Goal: Information Seeking & Learning: Learn about a topic

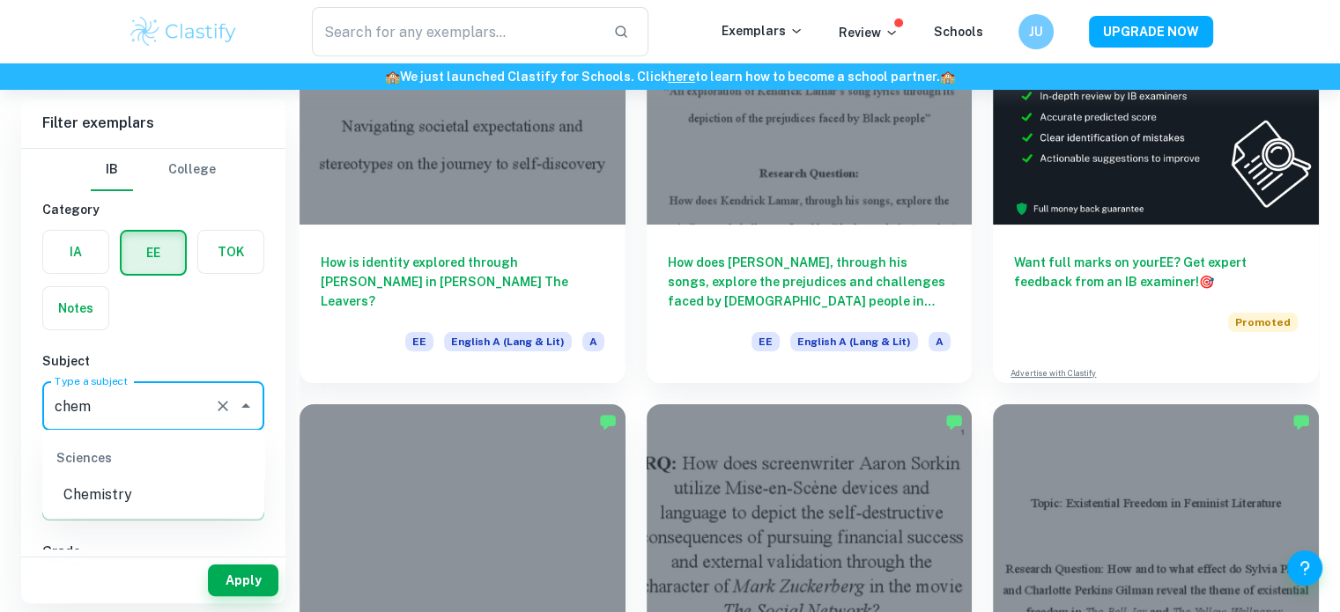
click at [160, 500] on li "Chemistry" at bounding box center [153, 495] width 222 height 32
type input "Chemistry"
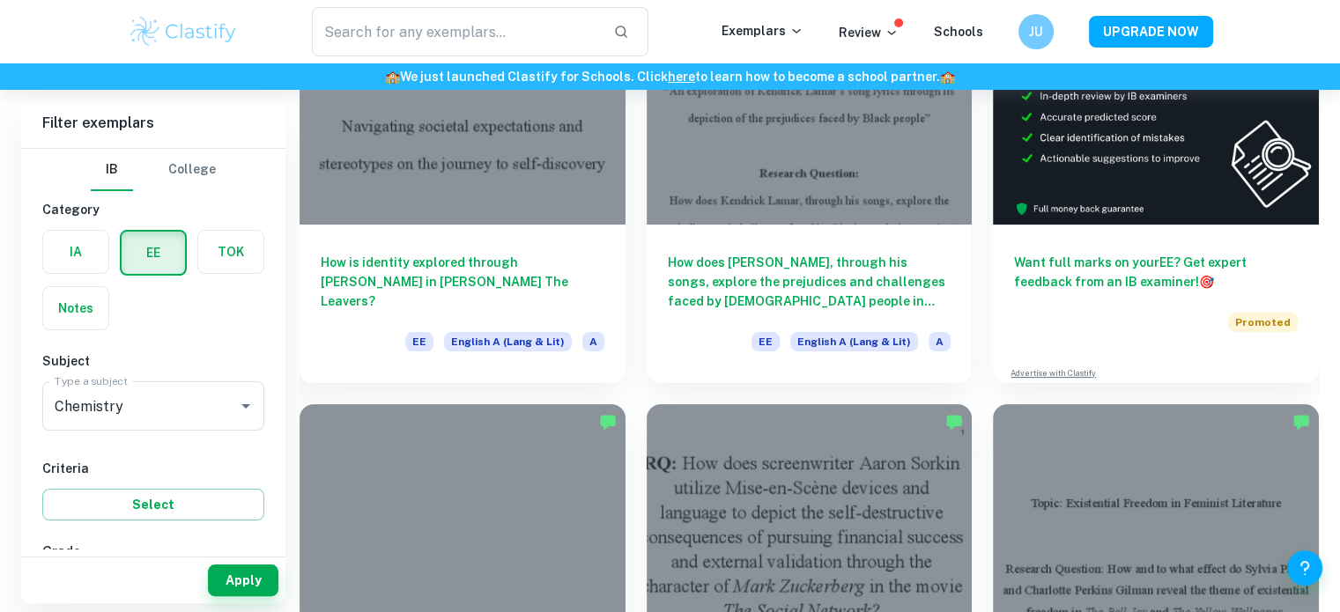
click at [58, 276] on div "Notes" at bounding box center [71, 303] width 78 height 55
click at [67, 263] on label "button" at bounding box center [75, 252] width 65 height 42
click at [0, 0] on input "radio" at bounding box center [0, 0] width 0 height 0
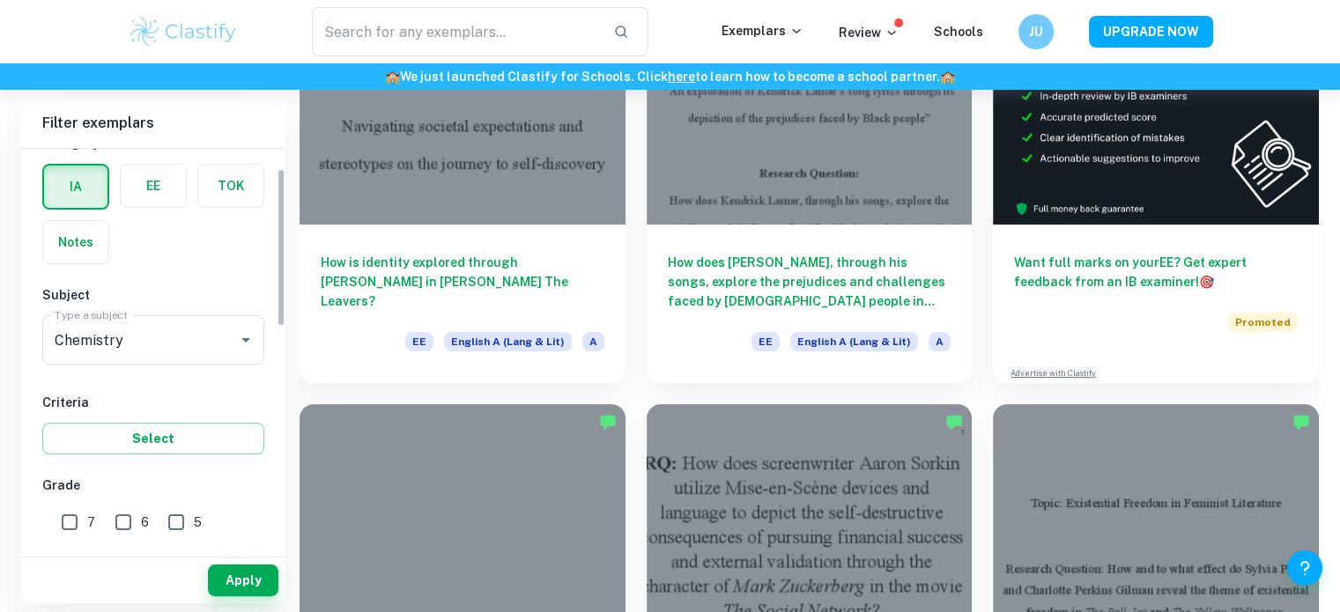
scroll to position [130, 0]
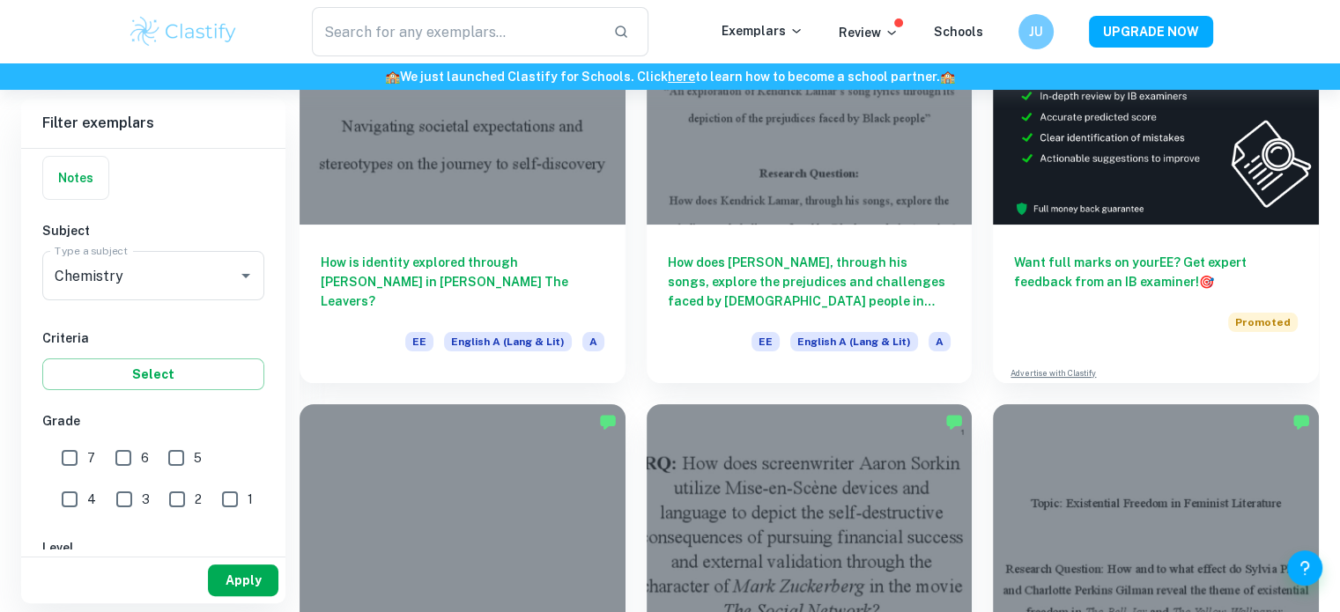
click at [233, 588] on button "Apply" at bounding box center [243, 581] width 70 height 32
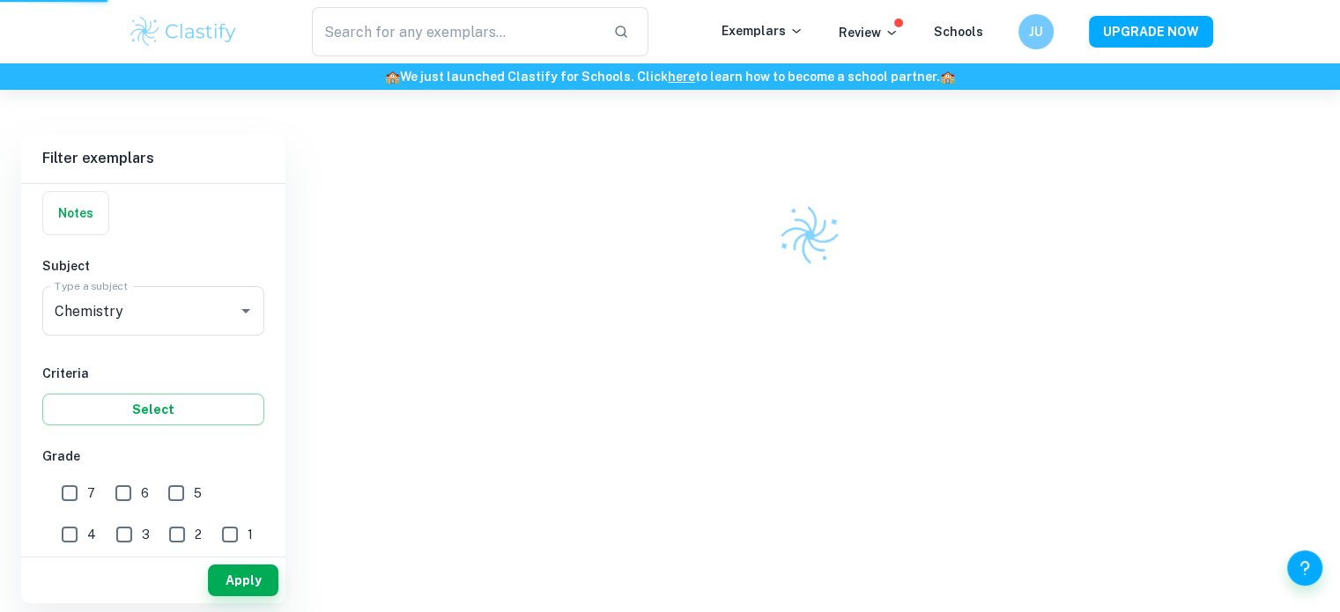
scroll to position [90, 0]
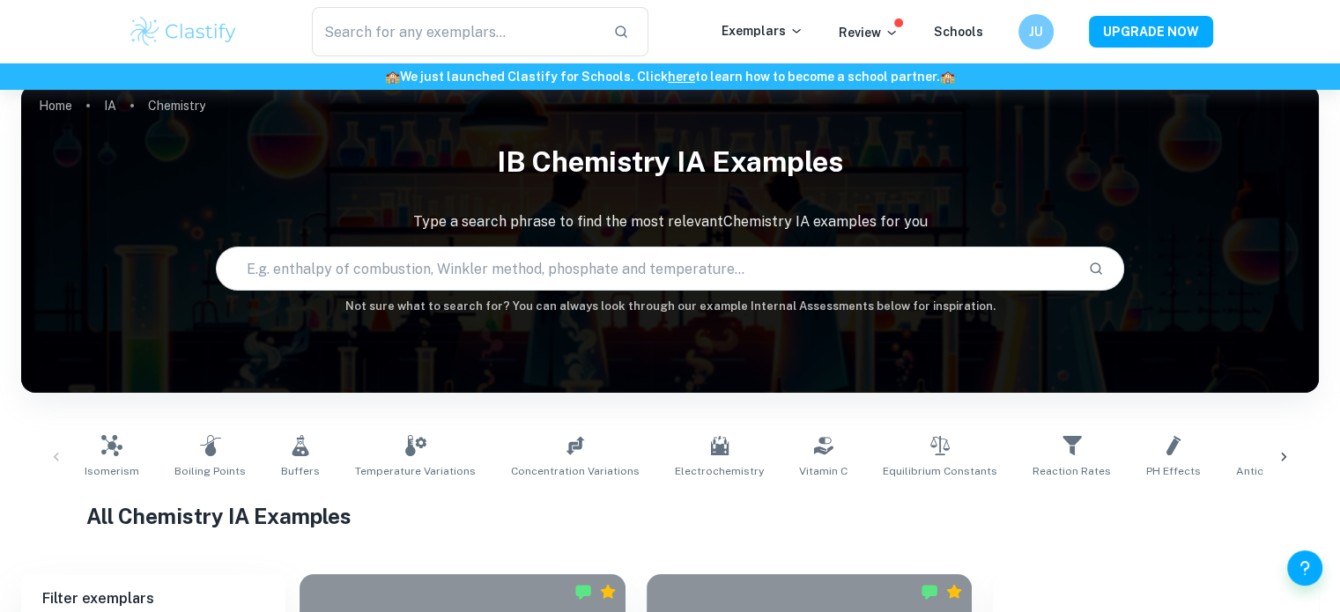
scroll to position [20, 0]
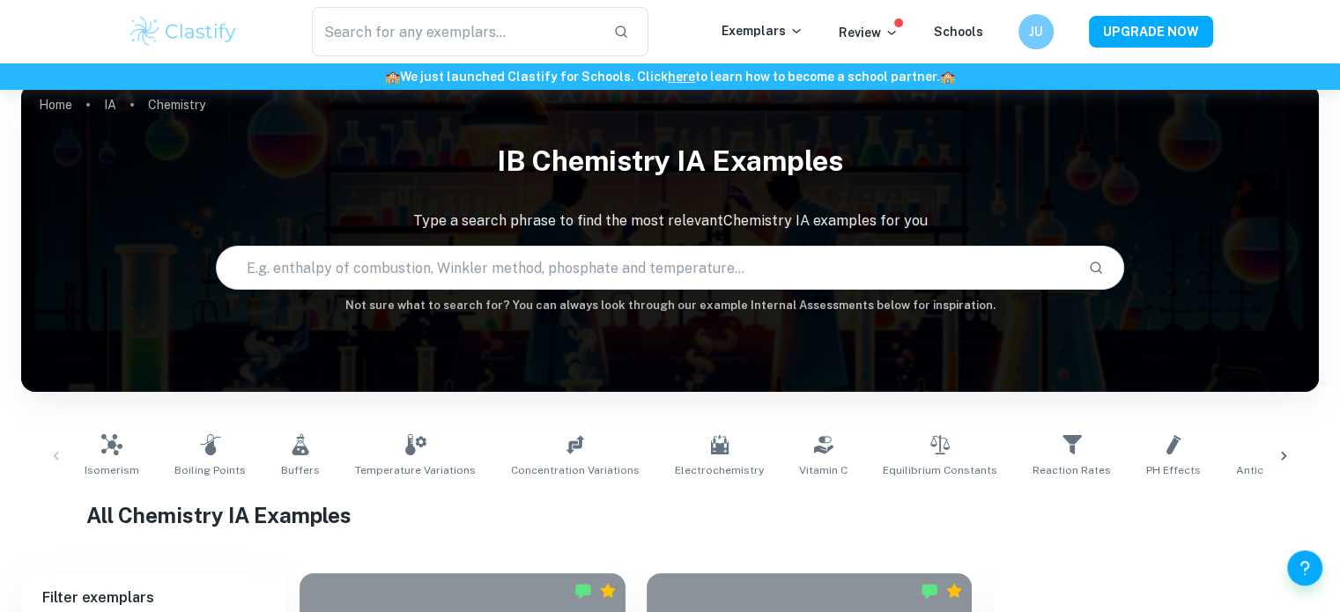
click at [455, 278] on input "text" at bounding box center [645, 267] width 857 height 49
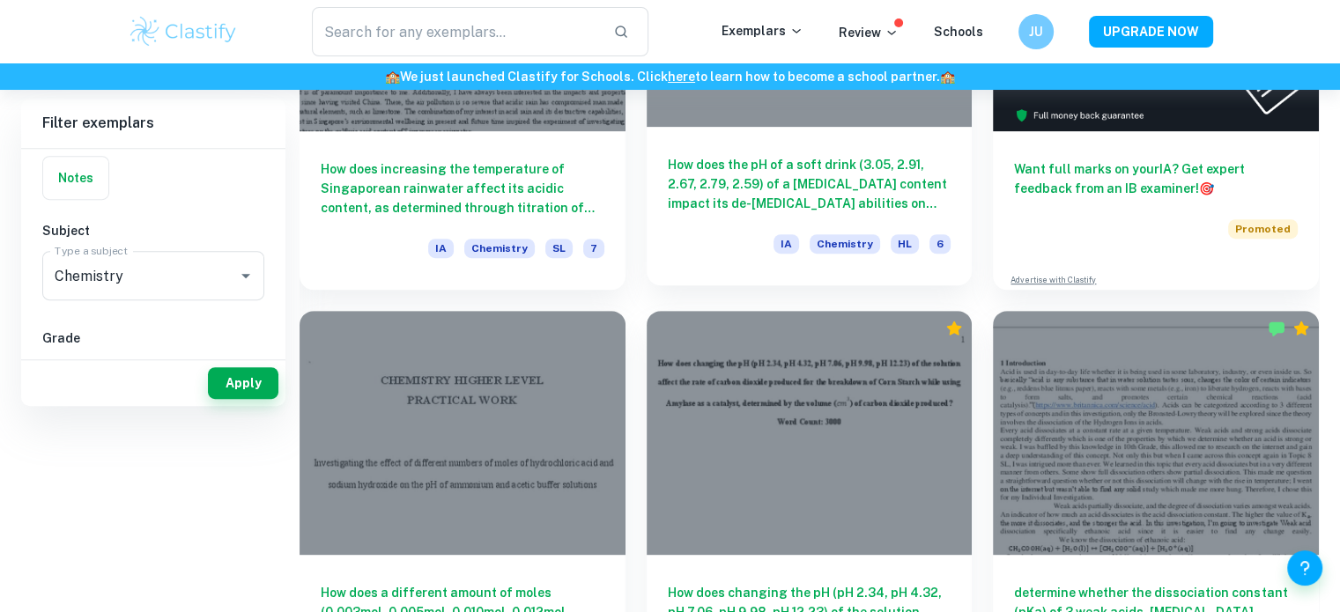
scroll to position [91, 0]
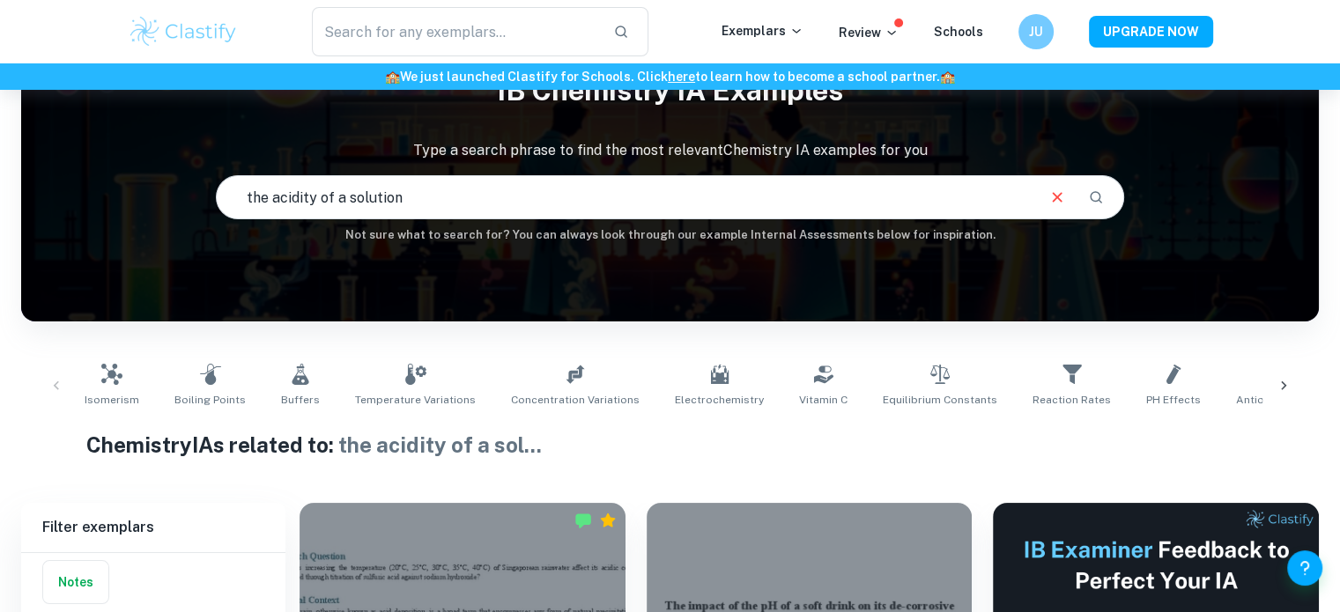
click at [463, 211] on input "the acidity of a solution" at bounding box center [625, 197] width 817 height 49
type input "the acidity of a solution and the raming water"
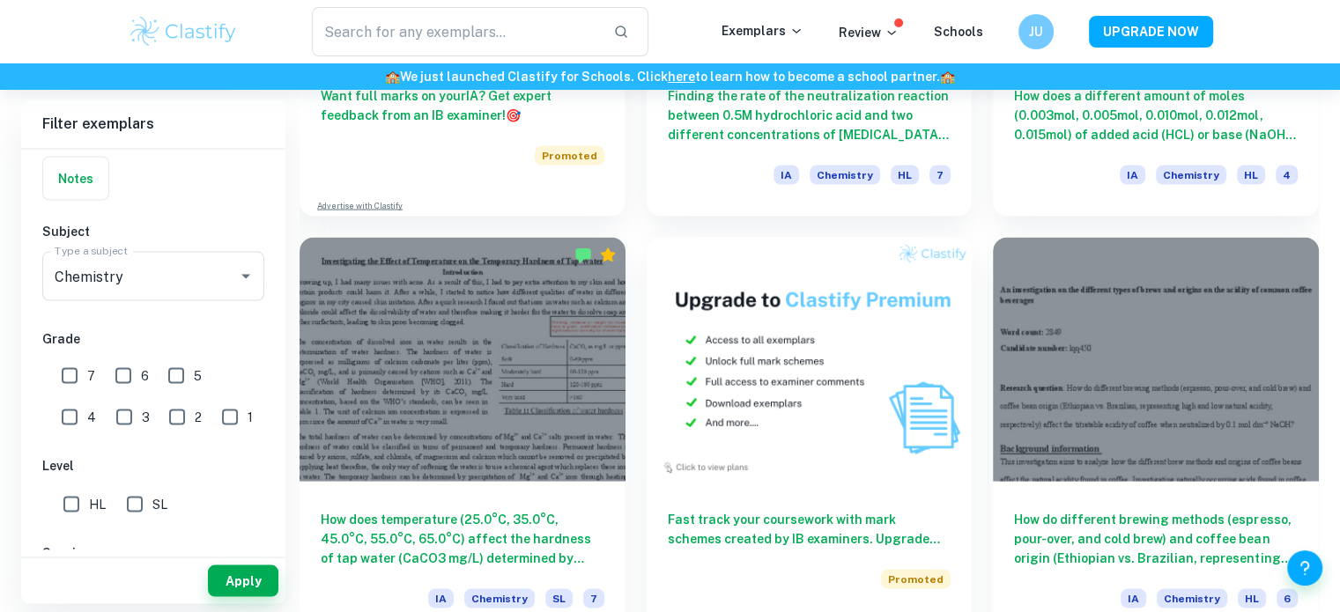
scroll to position [3328, 0]
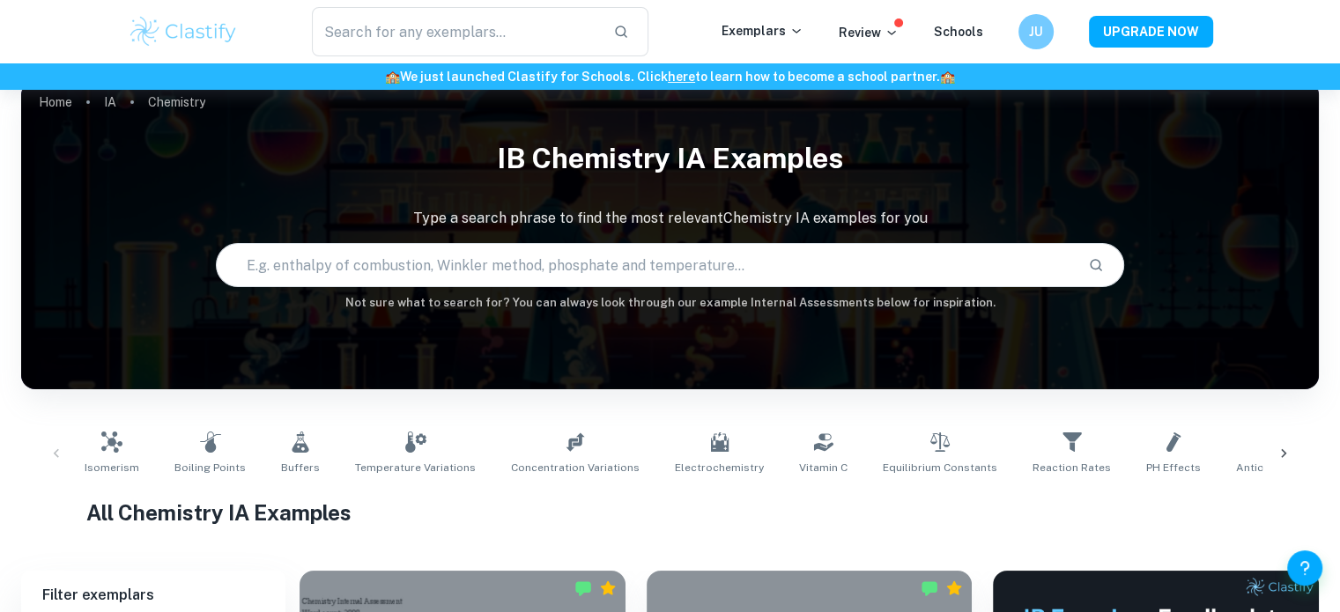
scroll to position [25, 0]
